Goal: Information Seeking & Learning: Find specific fact

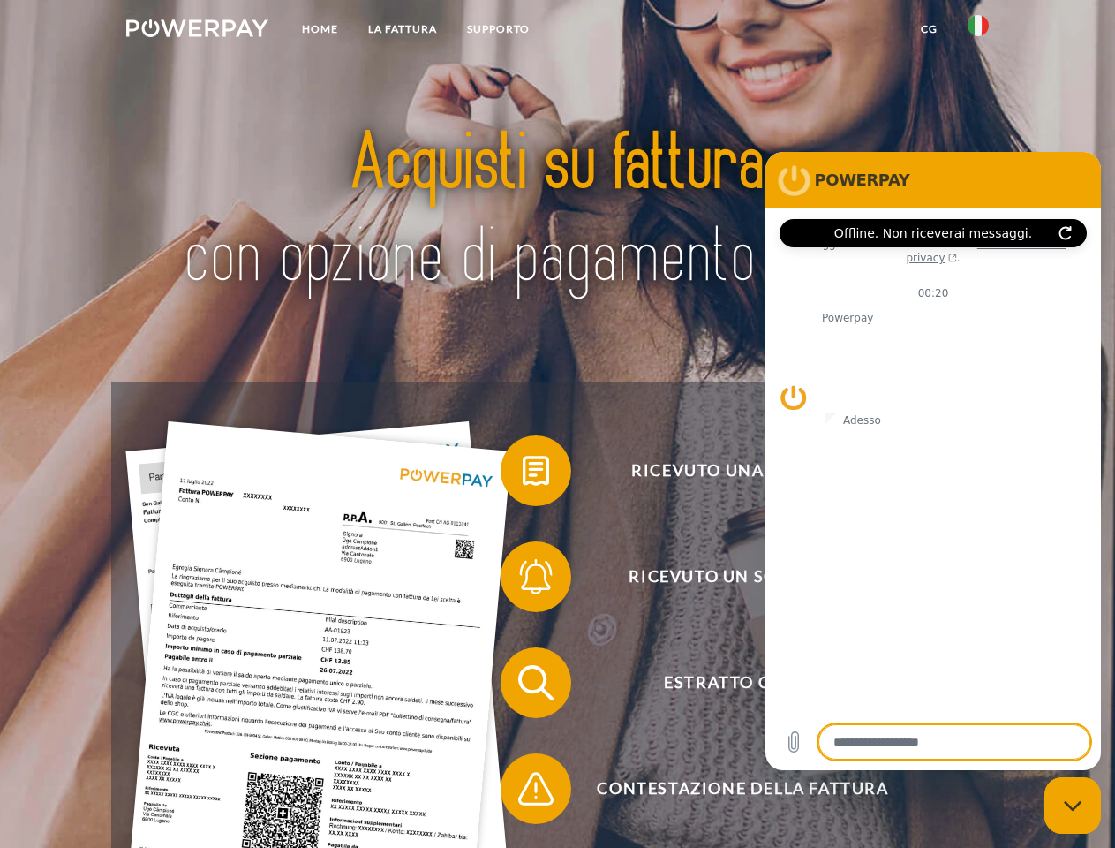
click at [197, 31] on img at bounding box center [197, 28] width 142 height 18
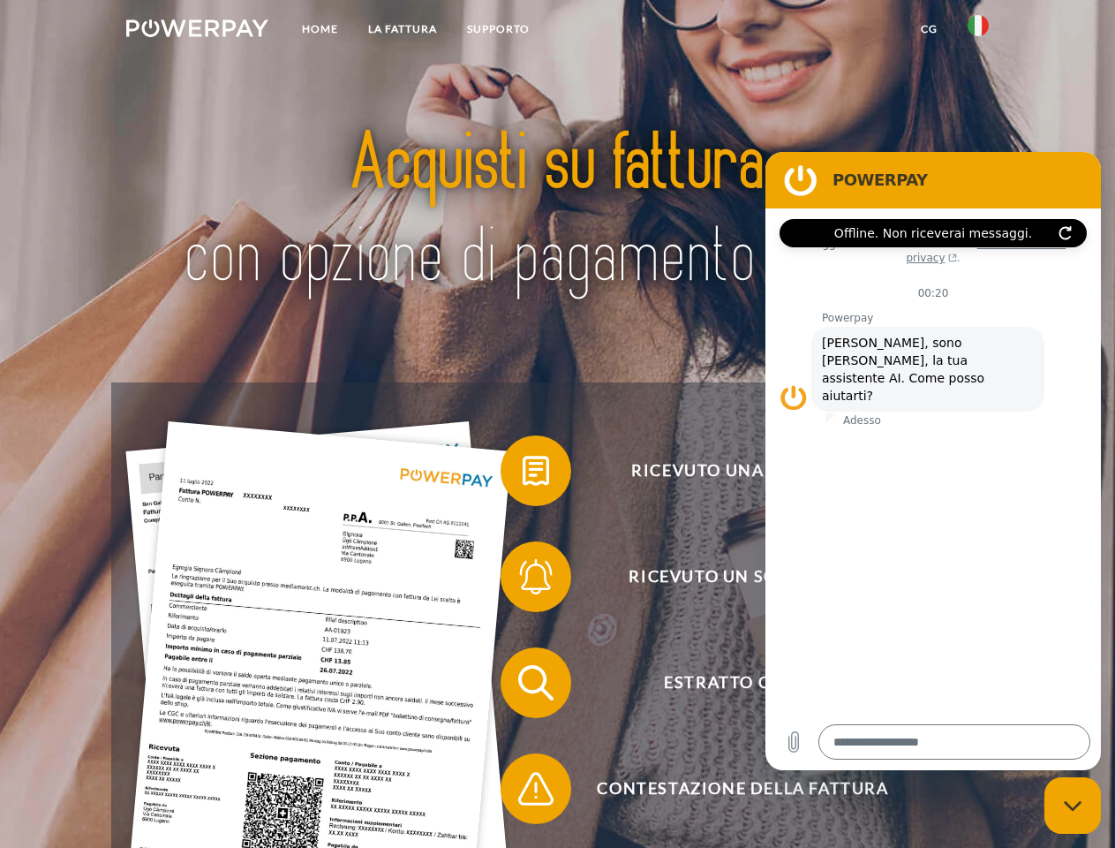
click at [978, 31] on img at bounding box center [978, 25] width 21 height 21
click at [929, 29] on link "CG" at bounding box center [929, 29] width 47 height 32
click at [523, 474] on span at bounding box center [509, 471] width 88 height 88
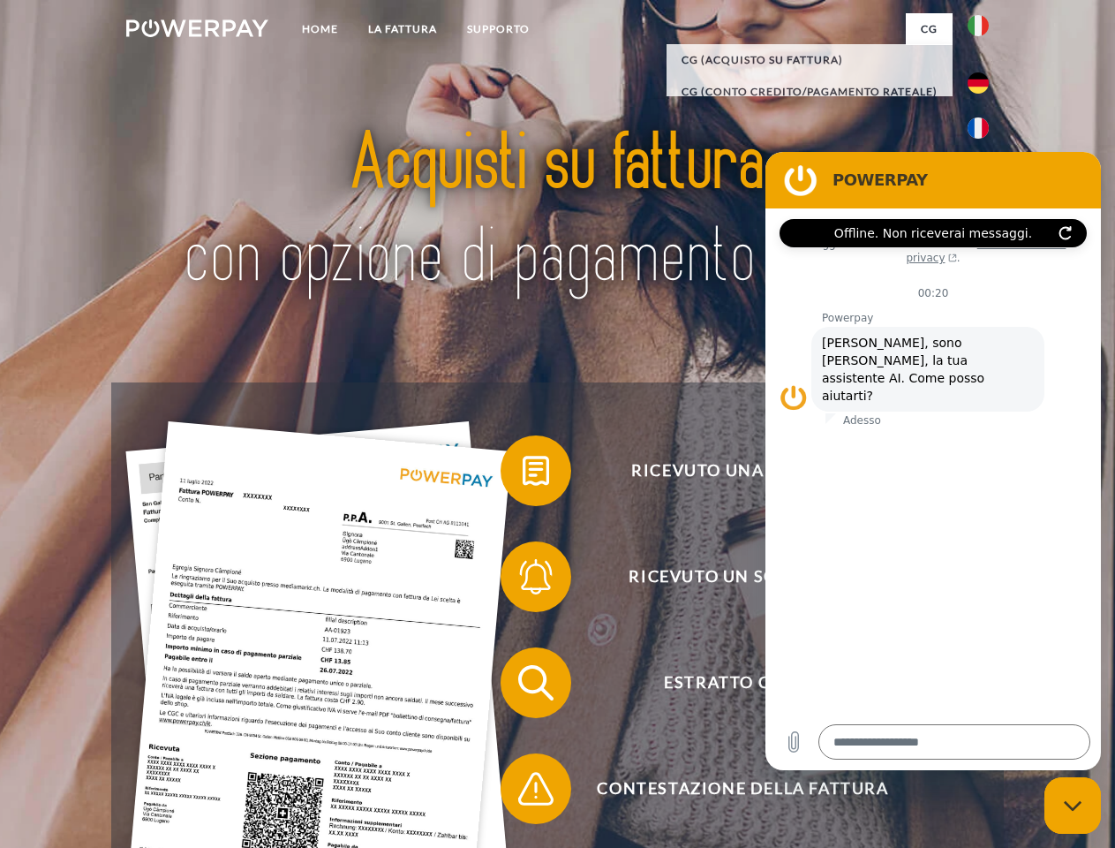
click at [523, 580] on span at bounding box center [509, 576] width 88 height 88
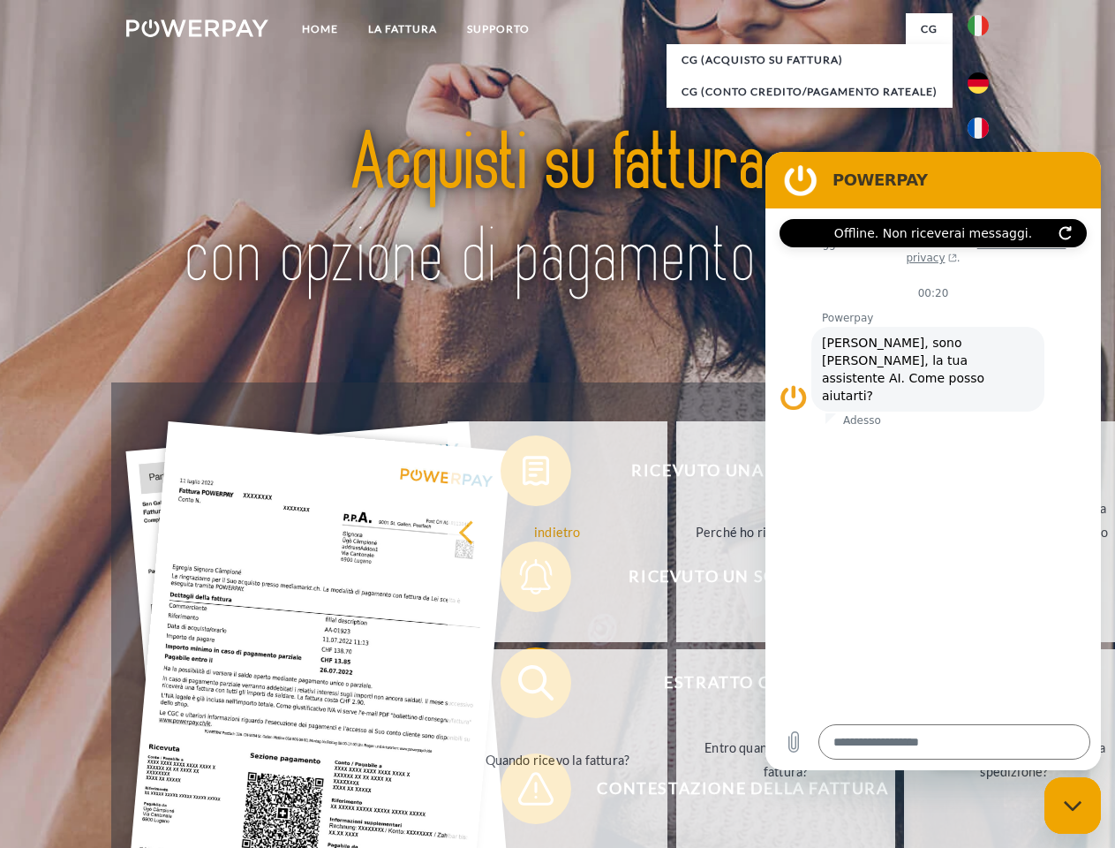
click at [676, 686] on link "Entro quando devo pagare la fattura?" at bounding box center [786, 759] width 220 height 221
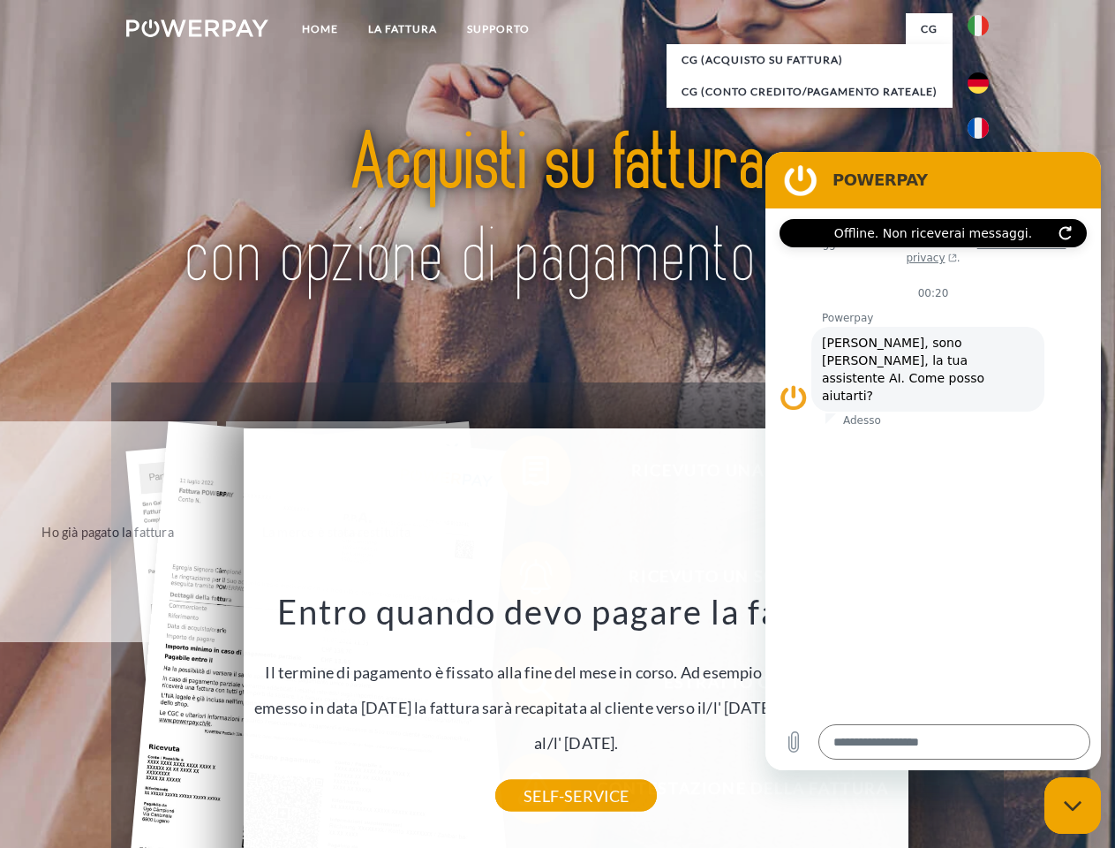
click at [1073, 805] on icon "Chiudi la finestra di messaggistica" at bounding box center [1073, 805] width 19 height 11
type textarea "*"
